Goal: Information Seeking & Learning: Learn about a topic

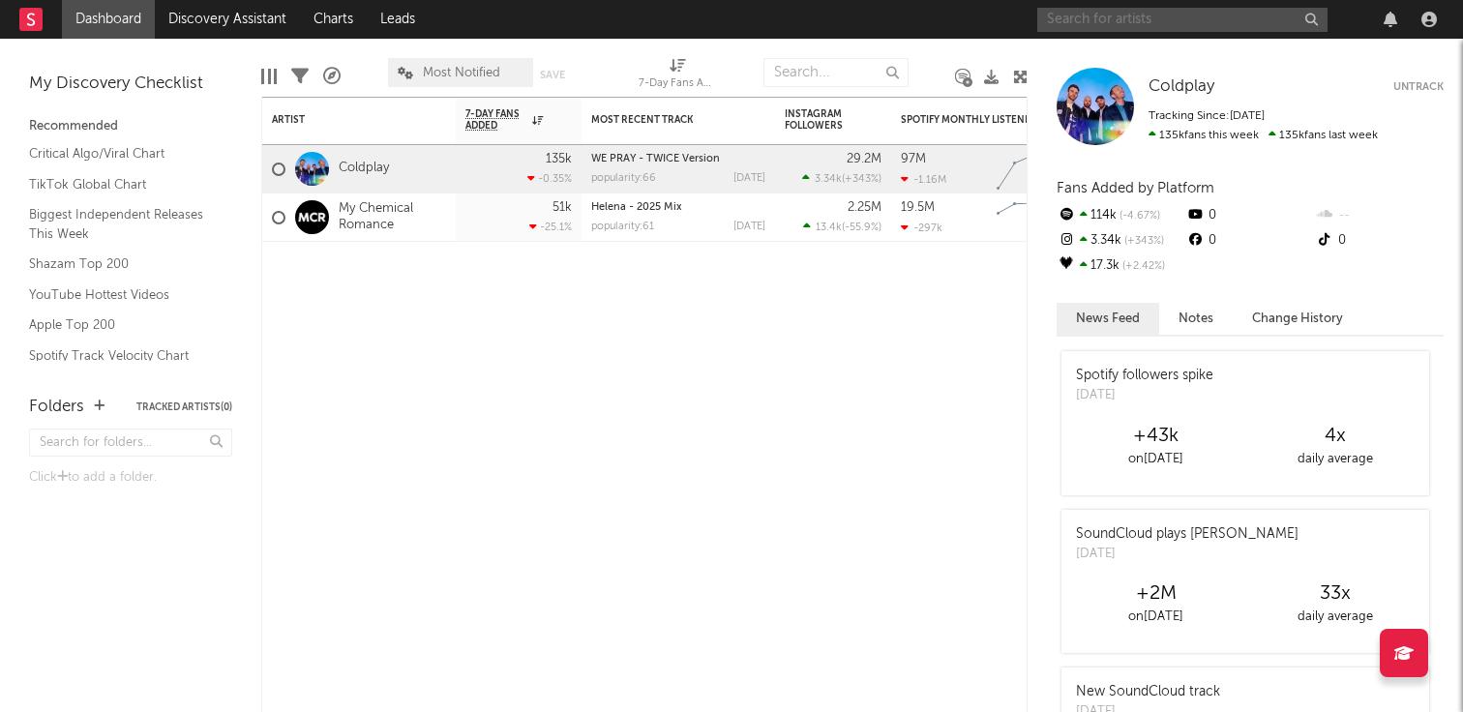
click at [1215, 20] on input "text" at bounding box center [1182, 20] width 290 height 24
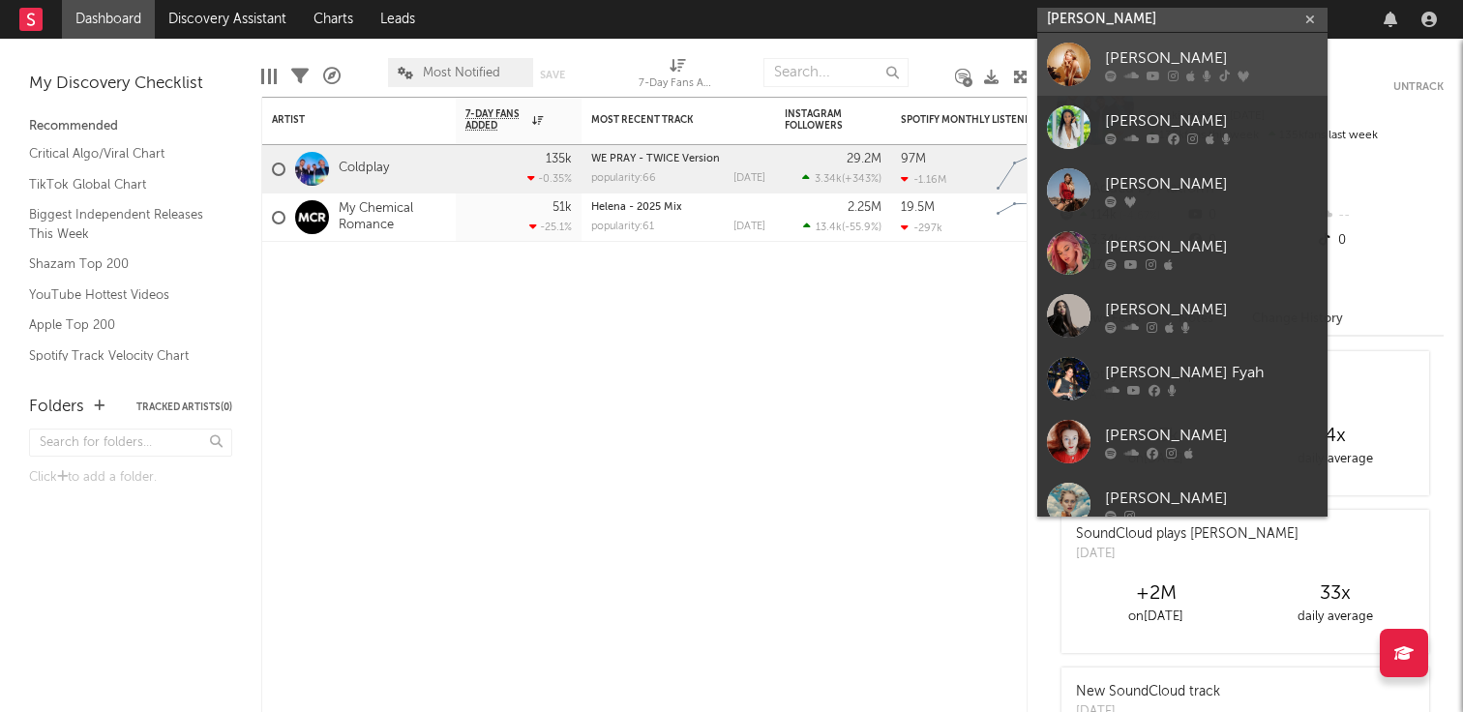
type input "[PERSON_NAME]"
click at [1205, 52] on div "[PERSON_NAME]" at bounding box center [1211, 57] width 213 height 23
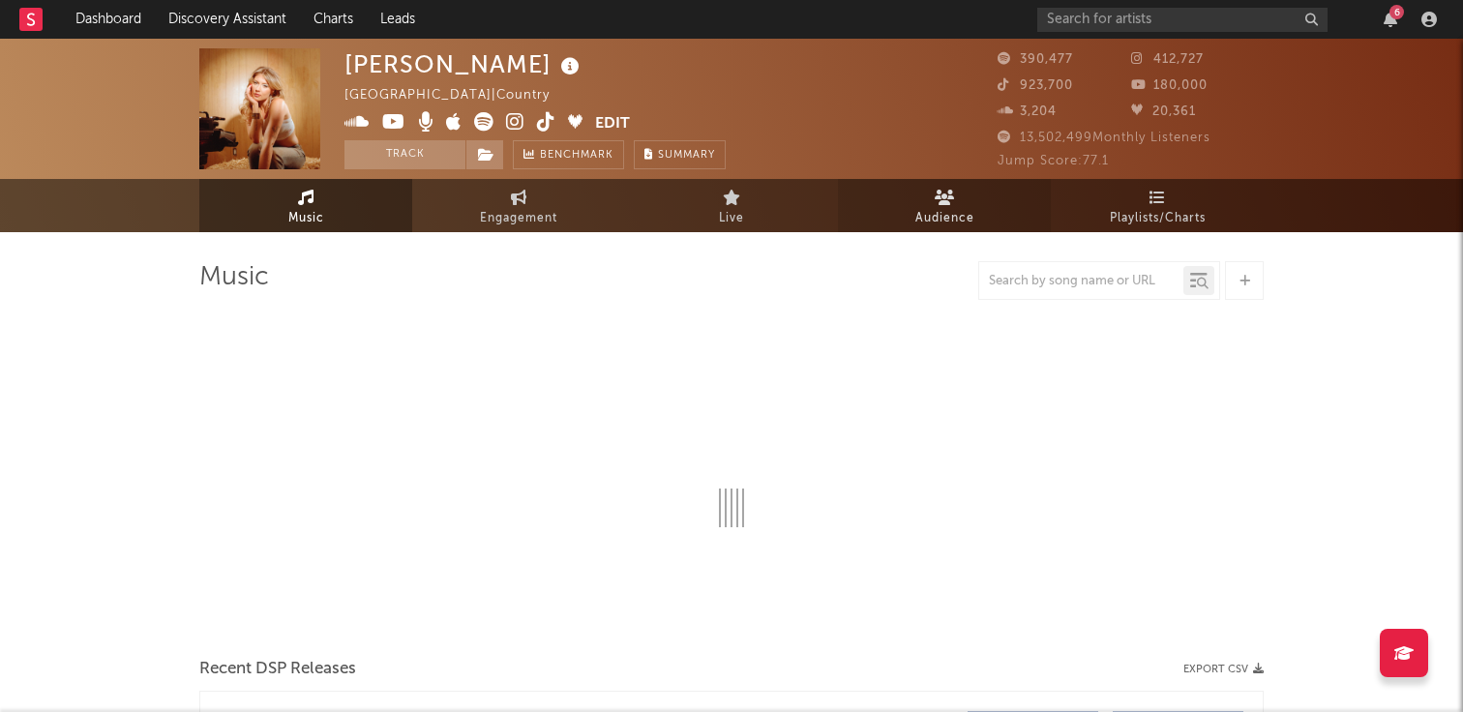
select select "6m"
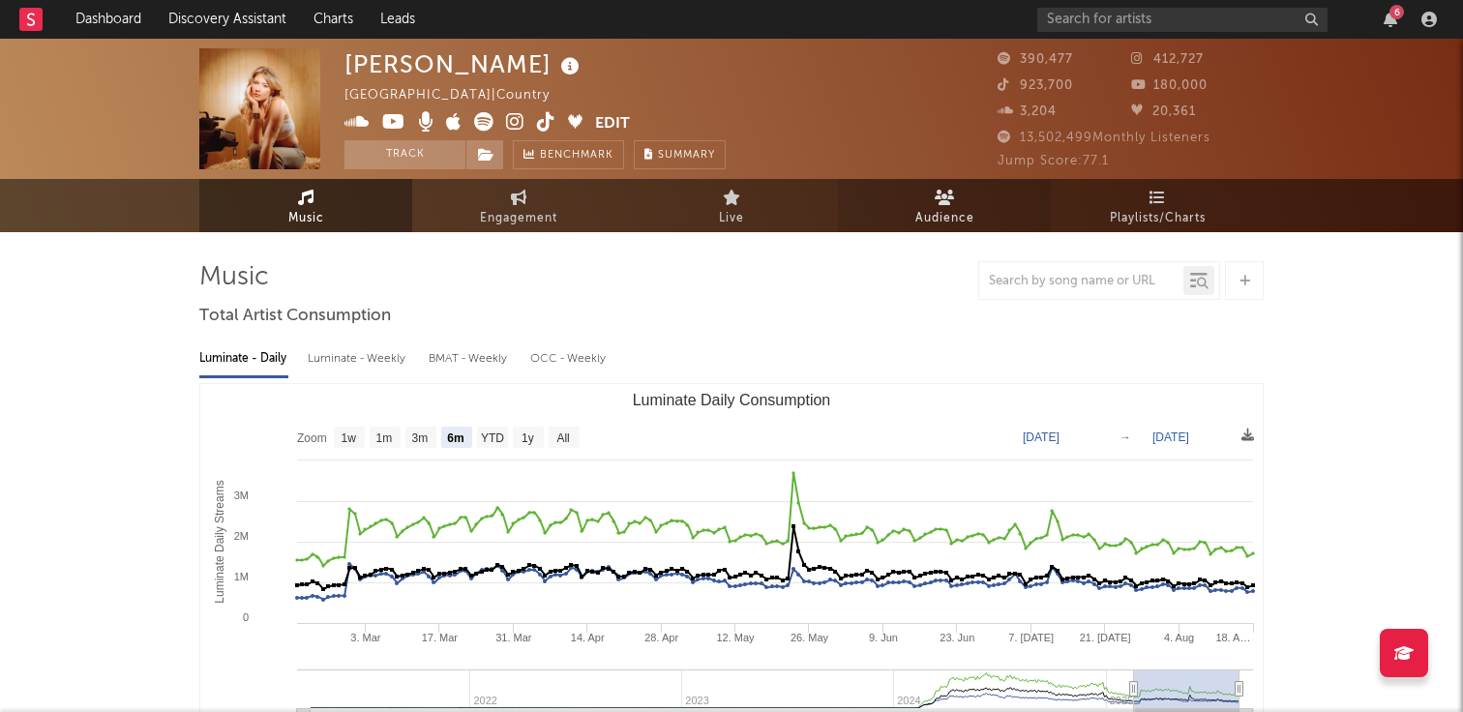
click at [920, 204] on link "Audience" at bounding box center [944, 205] width 213 height 53
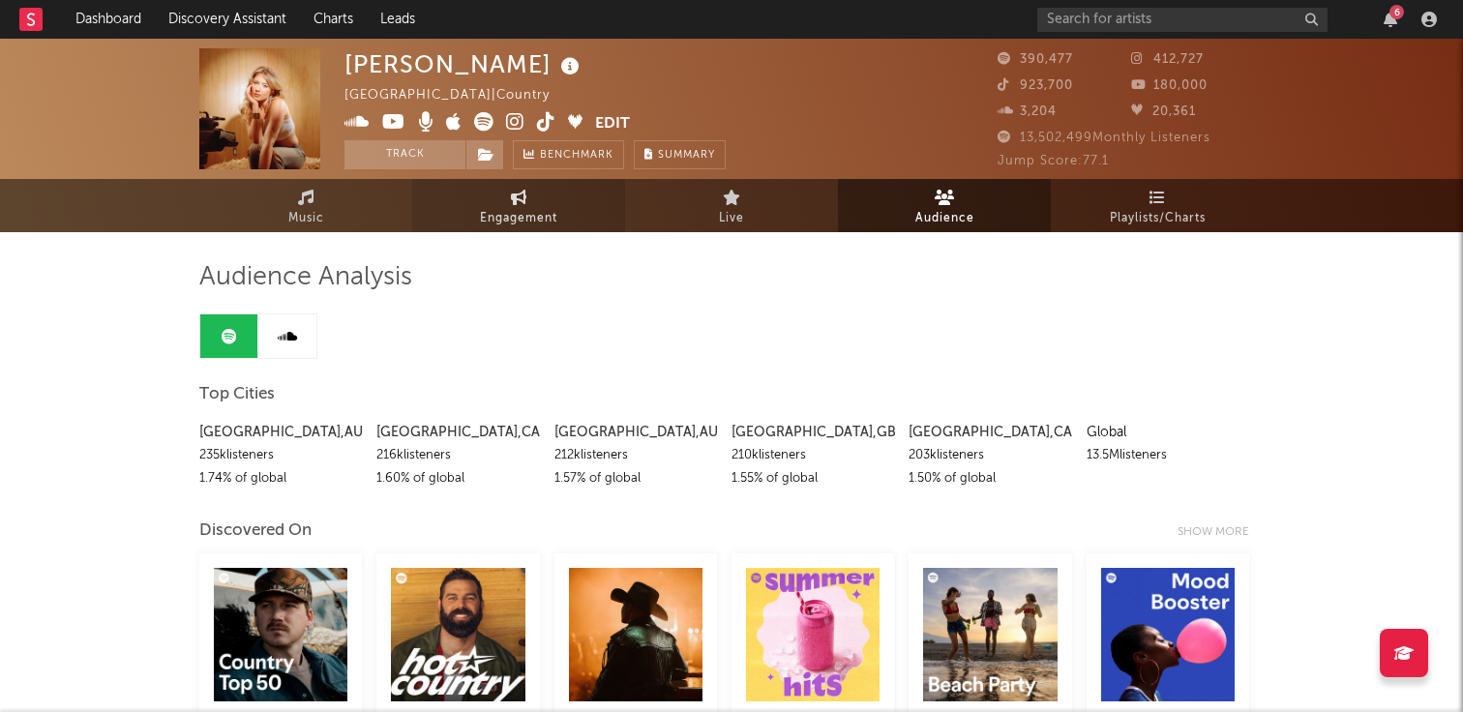
click at [530, 225] on span "Engagement" at bounding box center [518, 218] width 77 height 23
select select "1w"
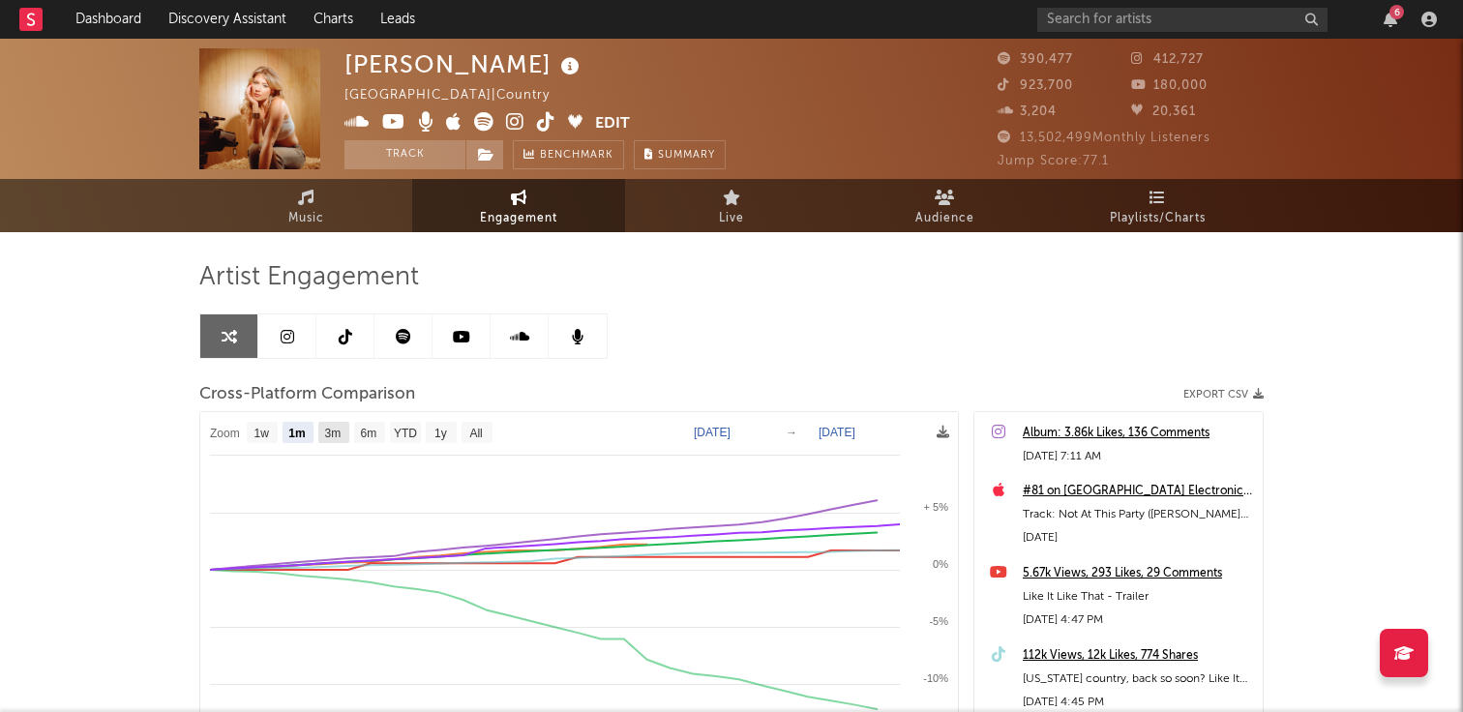
click at [337, 432] on text "3m" at bounding box center [333, 434] width 16 height 14
select select "3m"
type input "[DATE]"
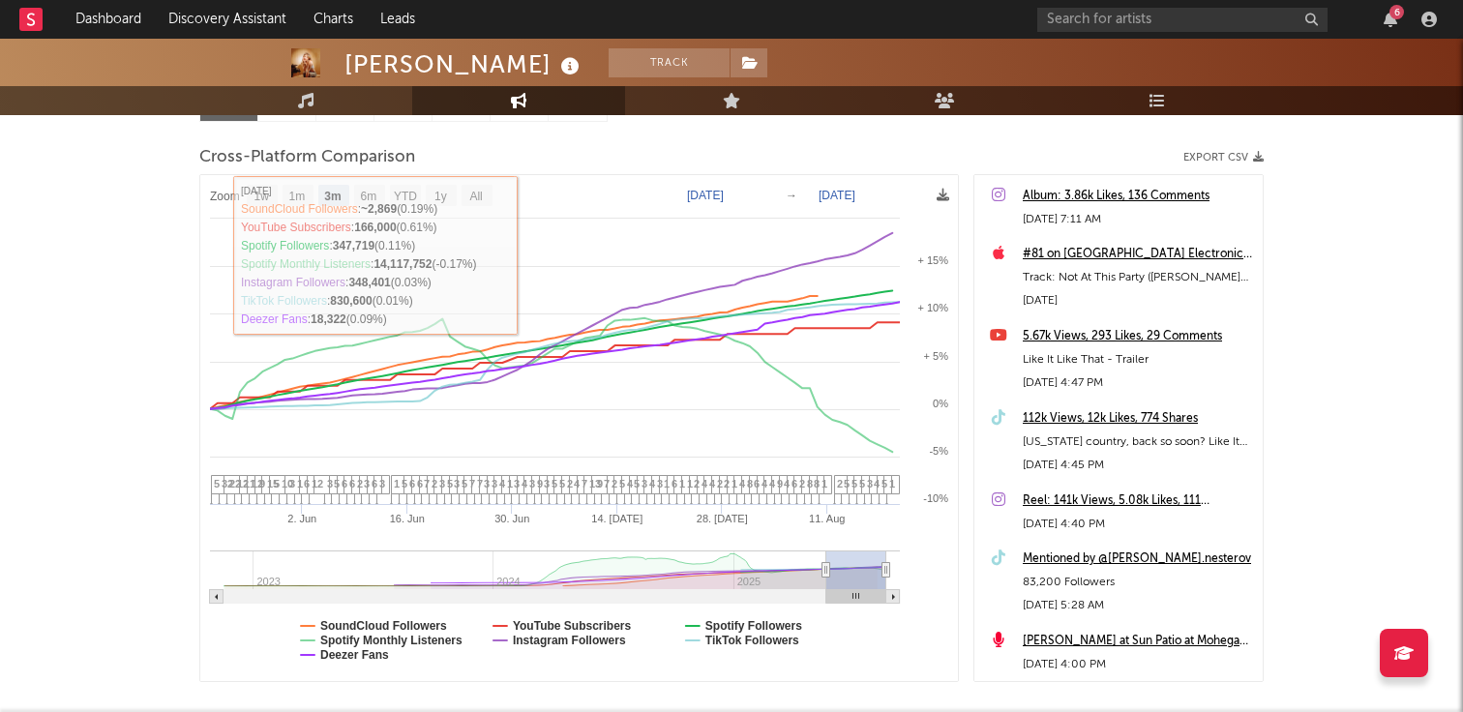
scroll to position [256, 0]
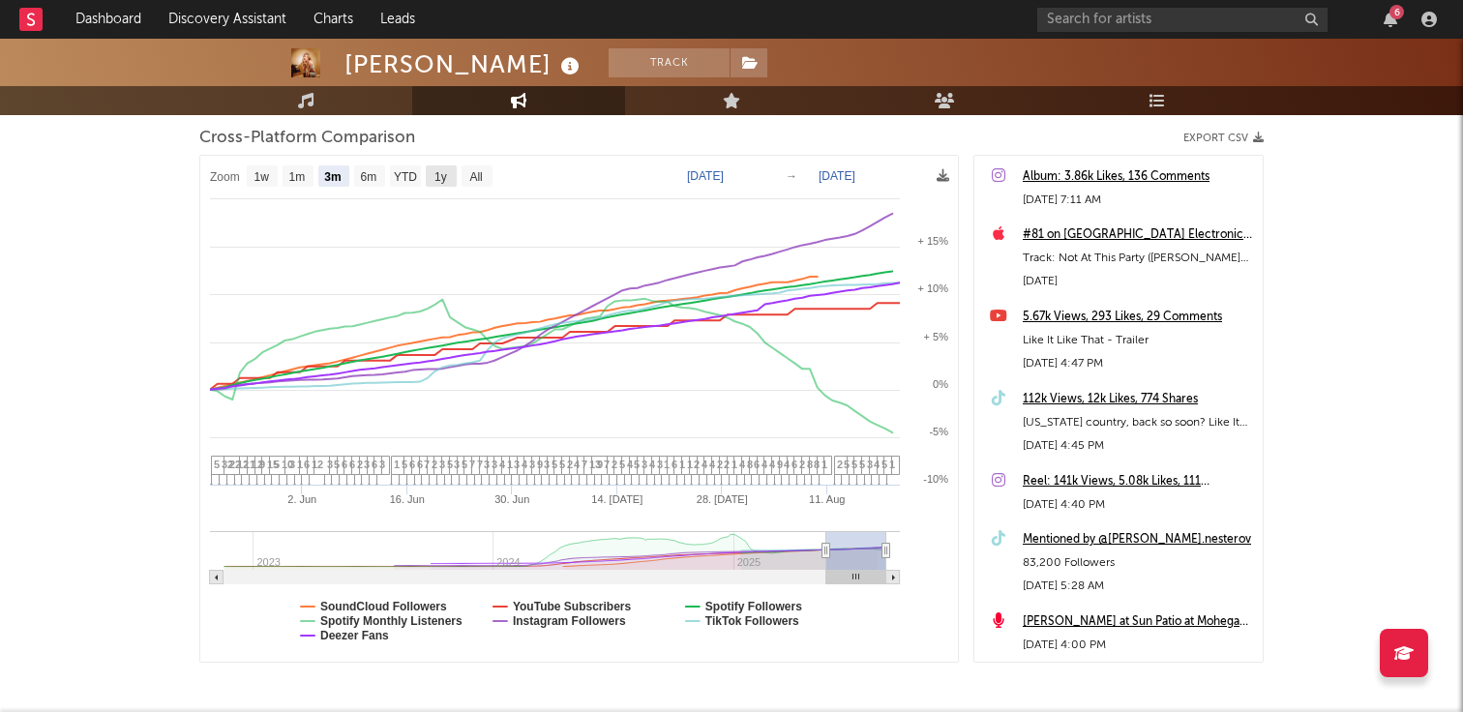
click at [435, 171] on text "1y" at bounding box center [440, 177] width 13 height 14
select select "1y"
type input "[DATE]"
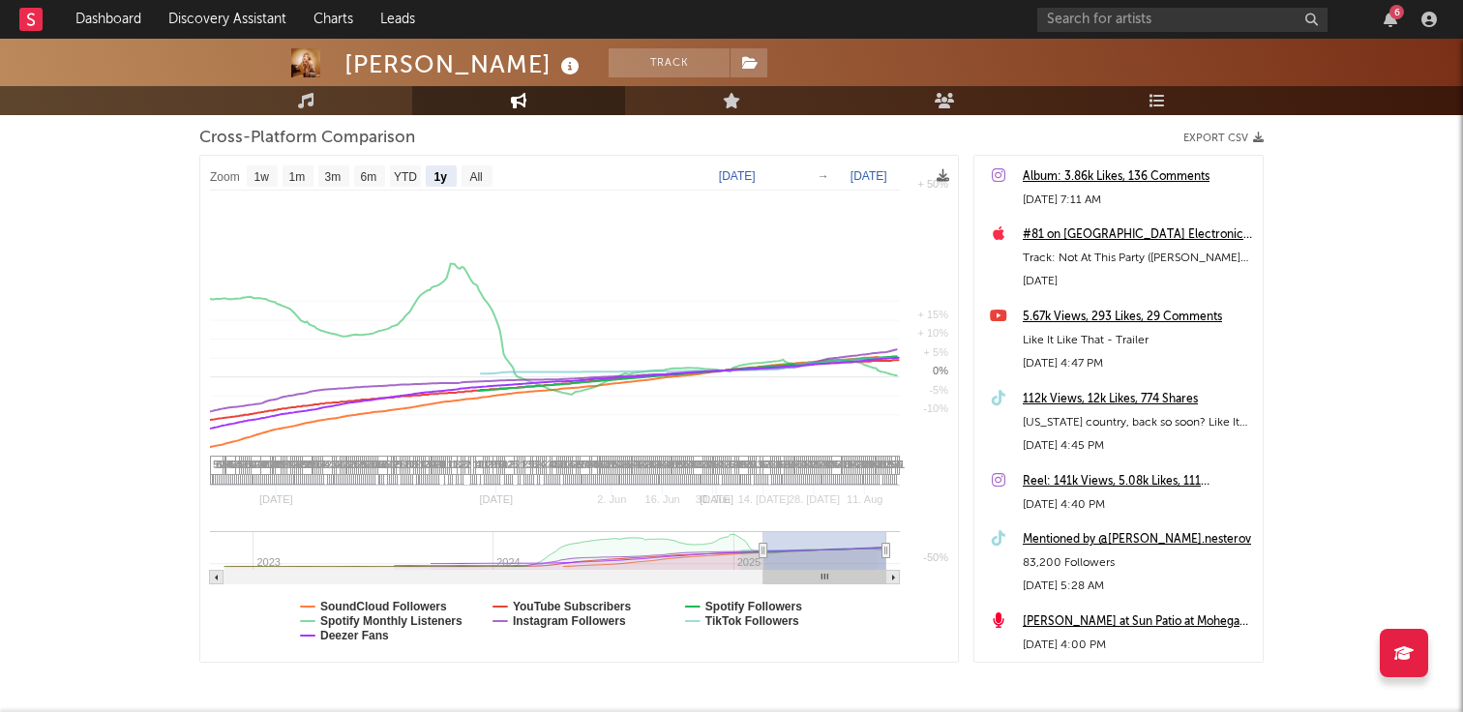
select select "1y"
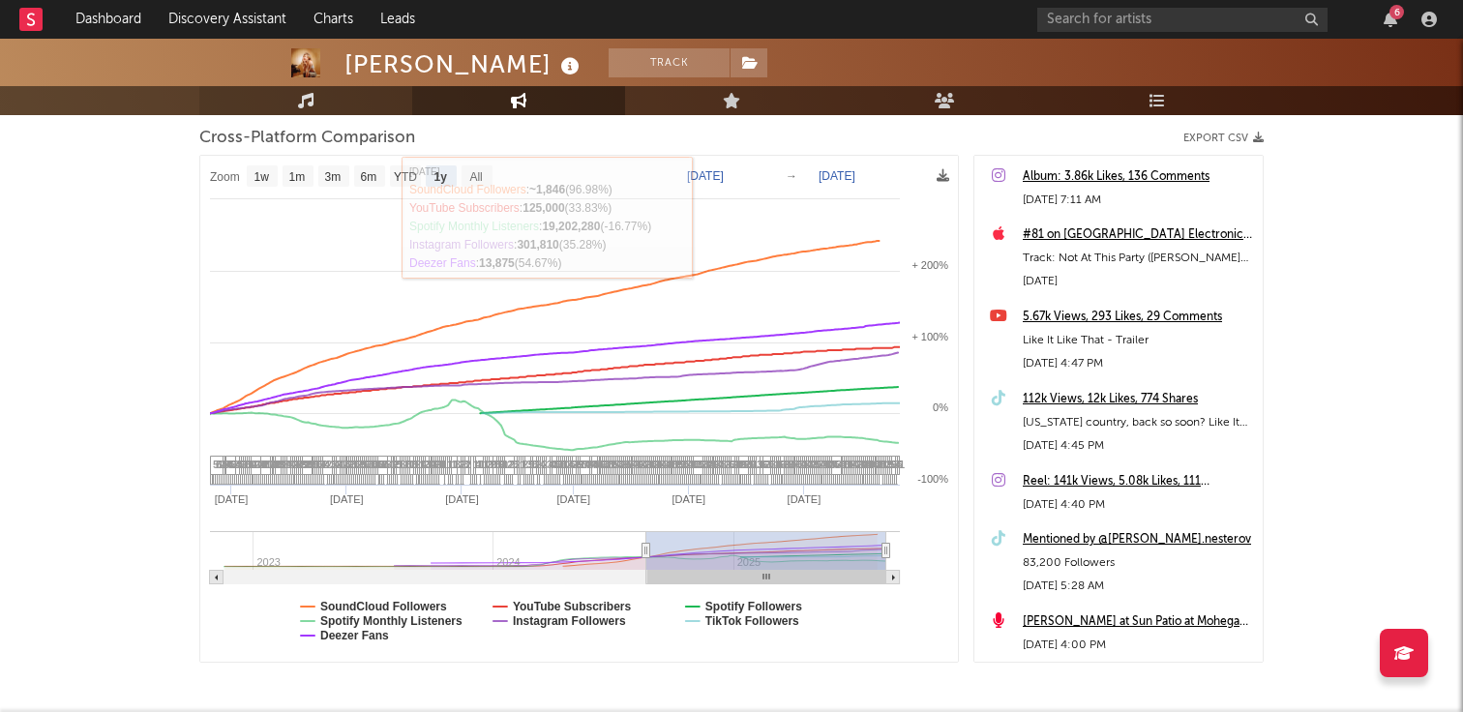
click at [351, 99] on link "Music" at bounding box center [305, 100] width 213 height 29
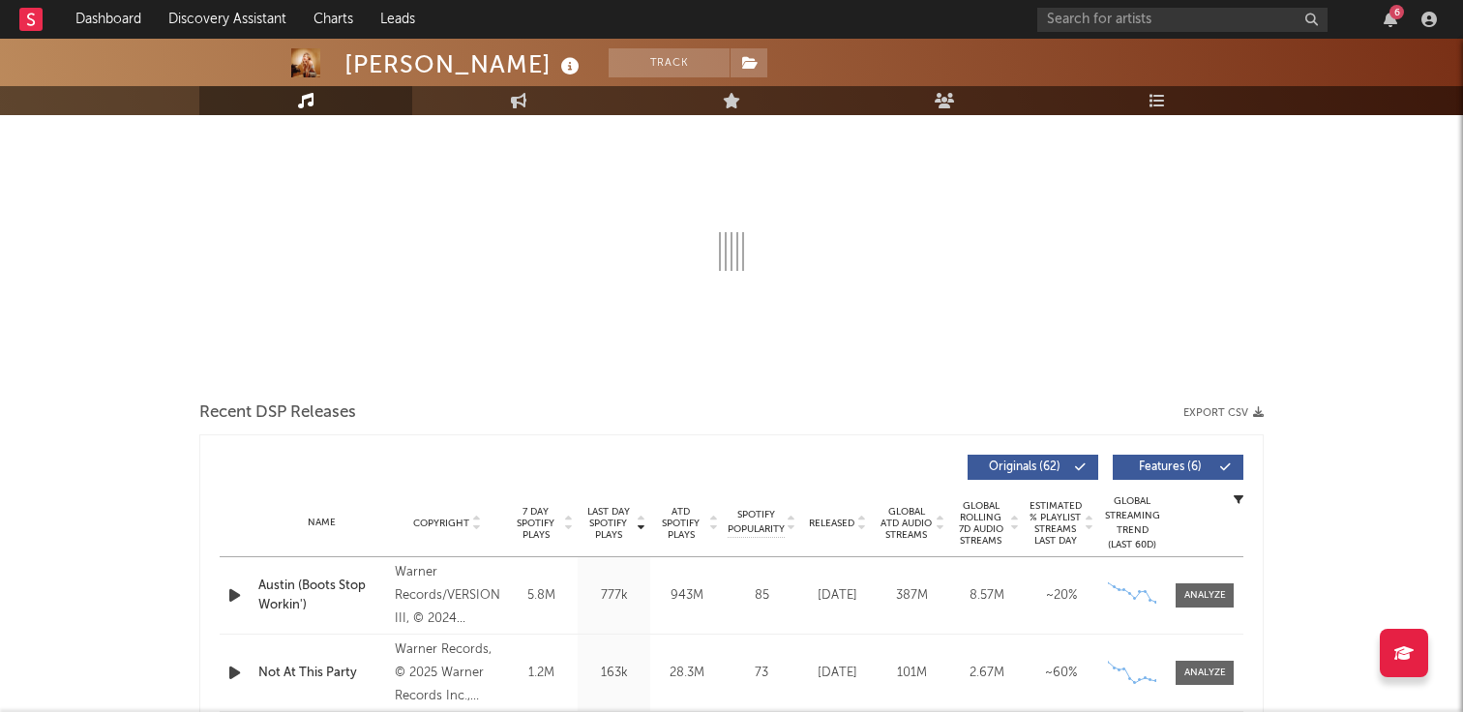
select select "6m"
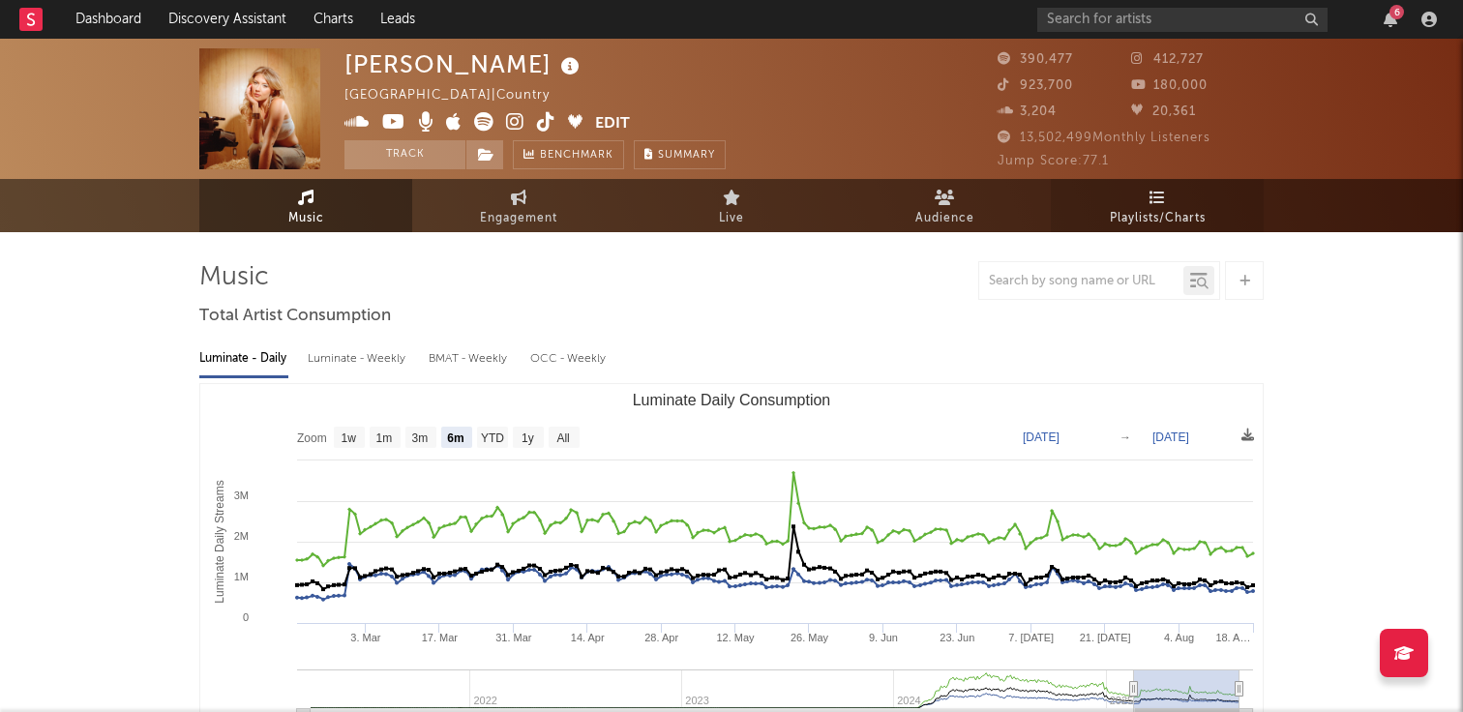
click at [1172, 195] on link "Playlists/Charts" at bounding box center [1157, 205] width 213 height 53
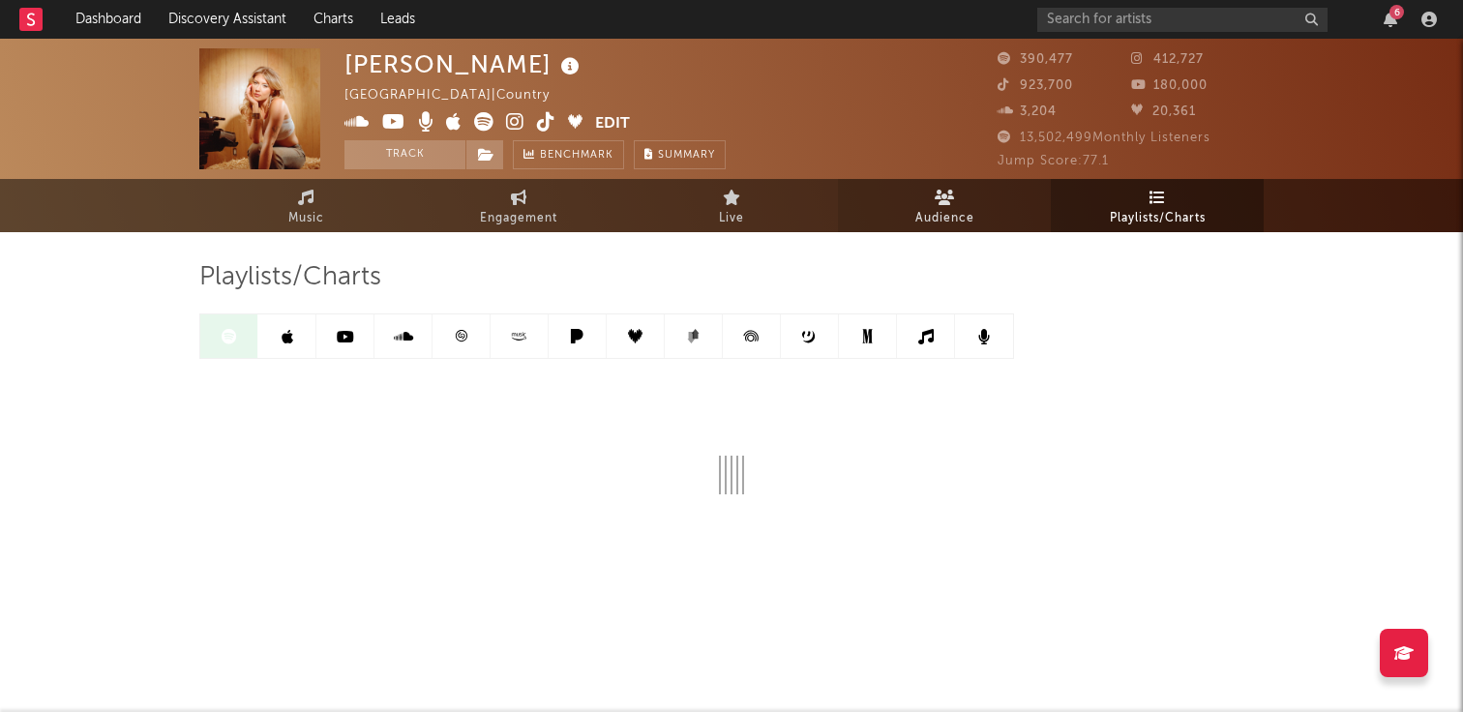
click at [952, 208] on span "Audience" at bounding box center [944, 218] width 59 height 23
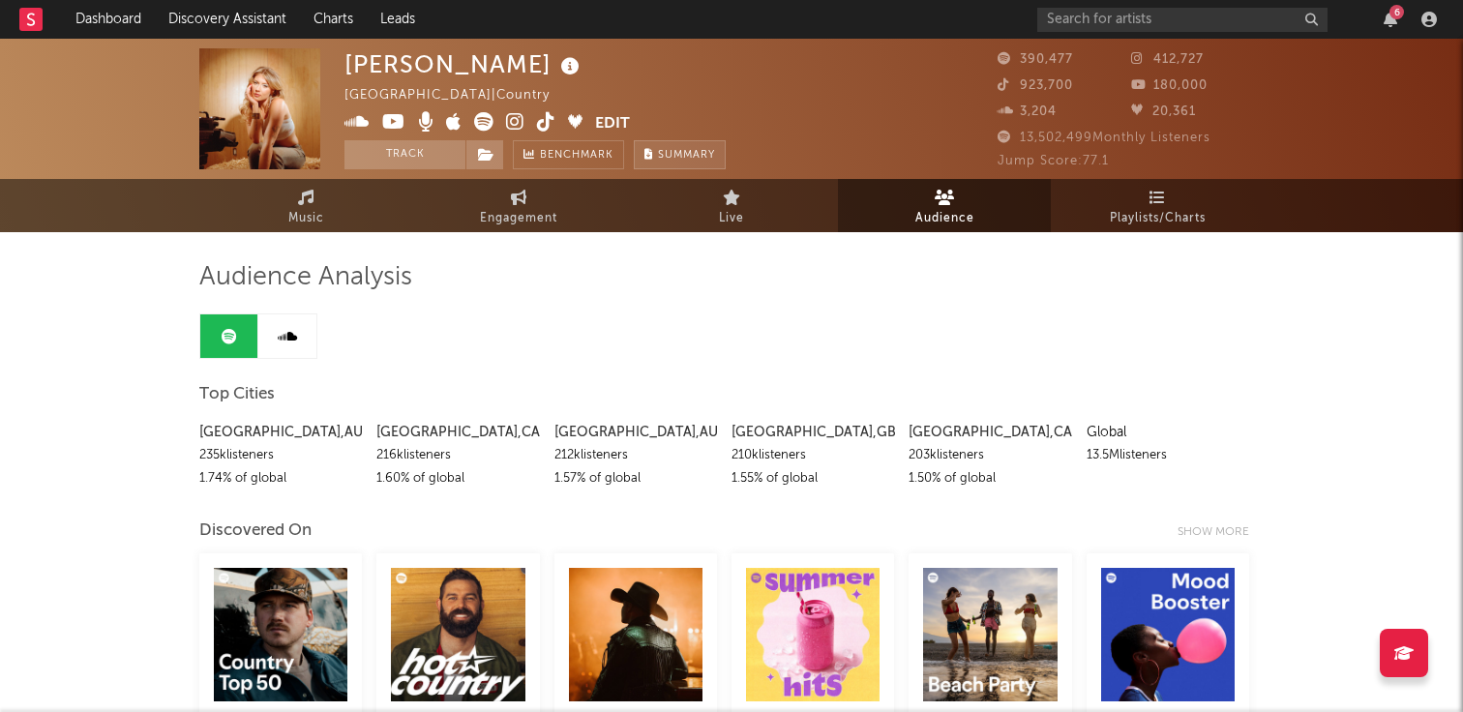
click at [674, 157] on span "Summary" at bounding box center [686, 155] width 57 height 11
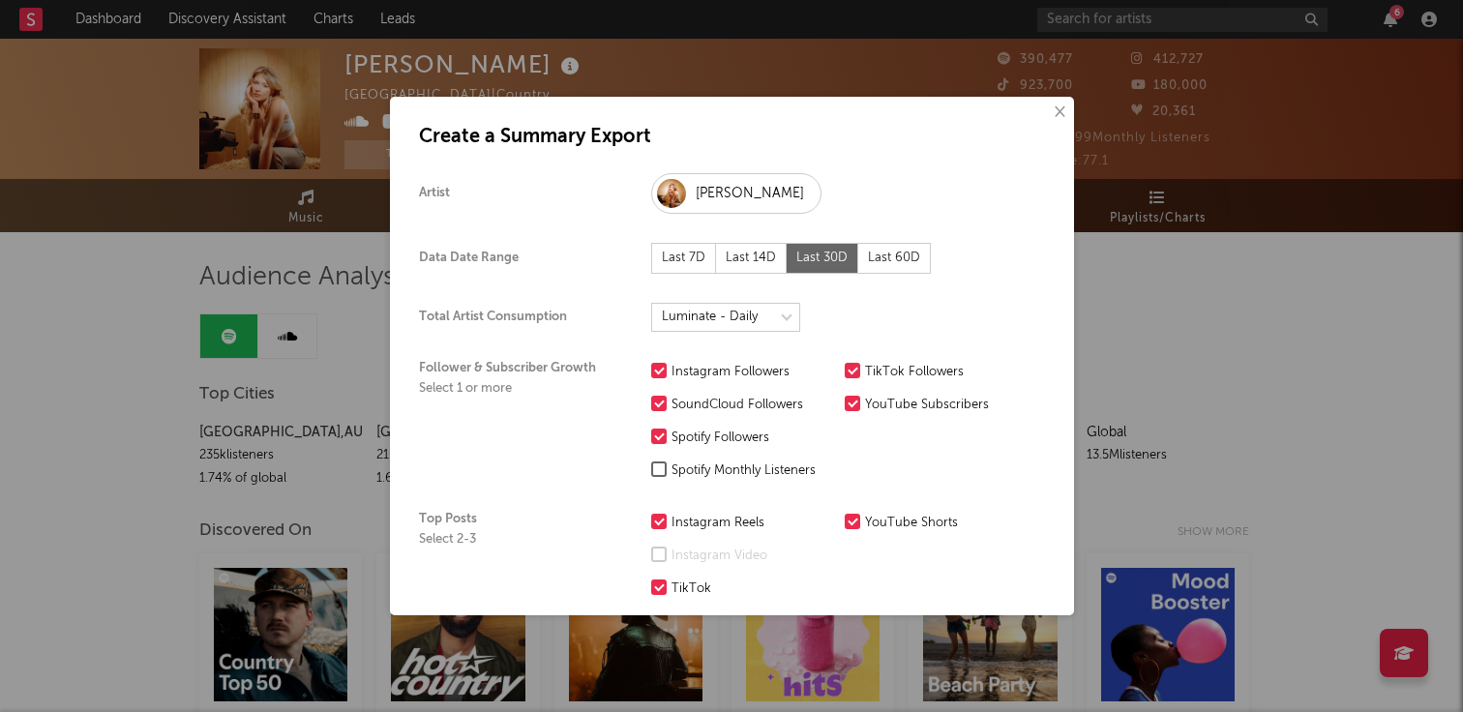
click at [878, 260] on div "Last 60D" at bounding box center [894, 258] width 73 height 31
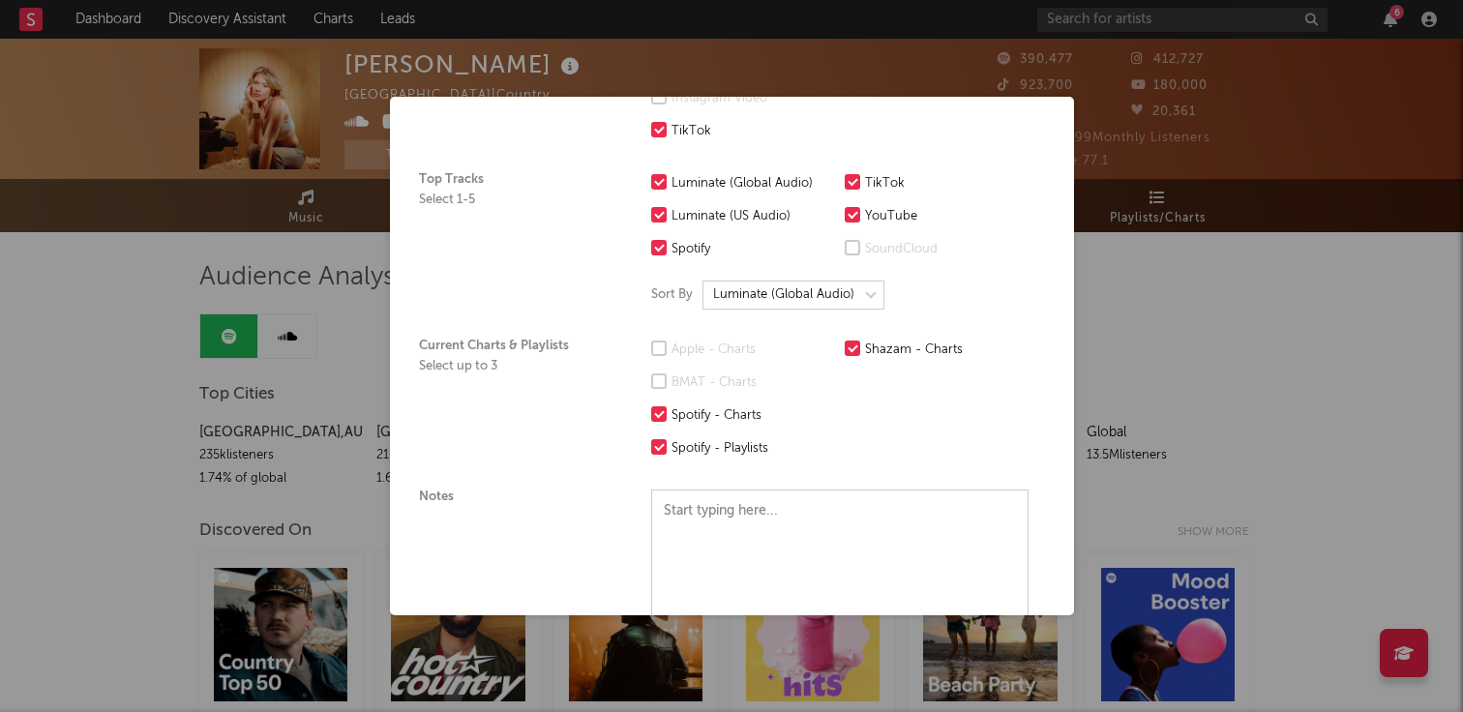
scroll to position [621, 0]
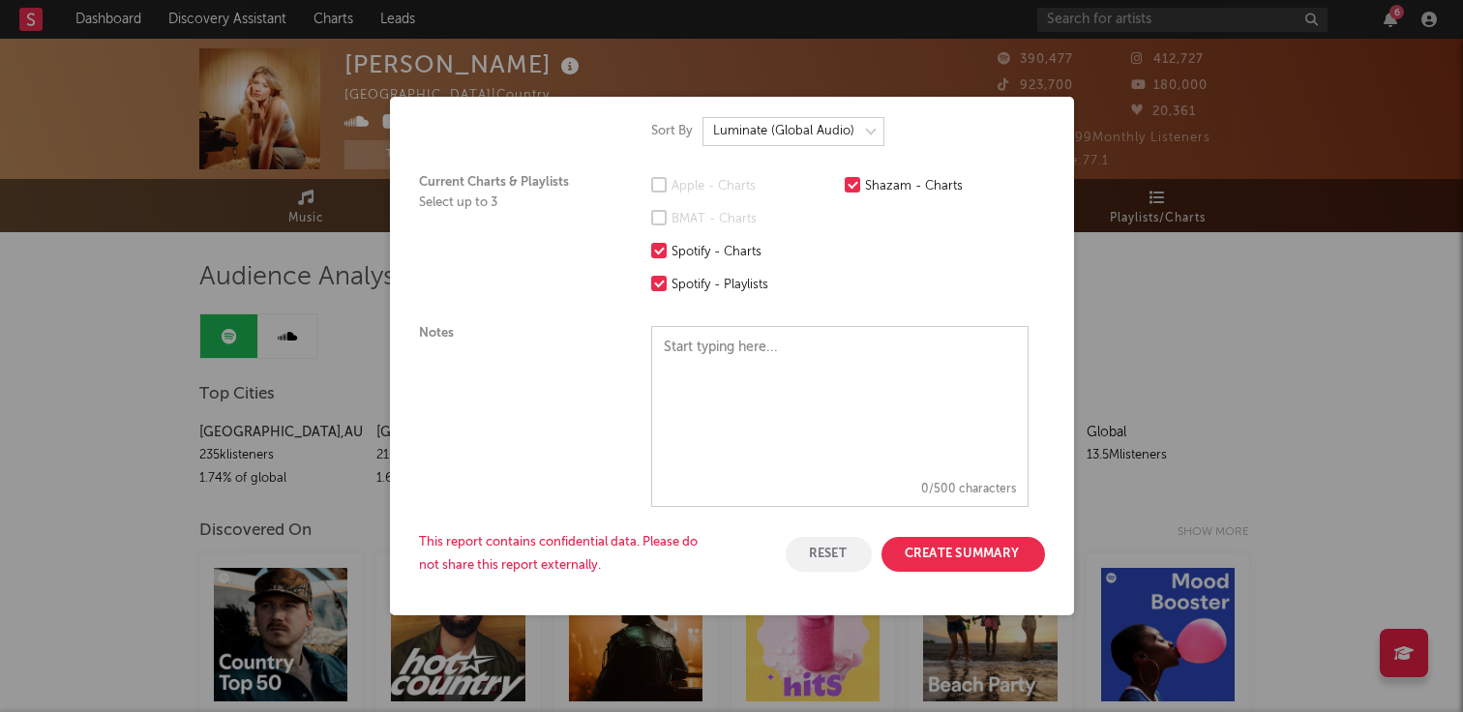
click at [952, 550] on button "Create Summary" at bounding box center [964, 554] width 164 height 35
